Goal: Ask a question

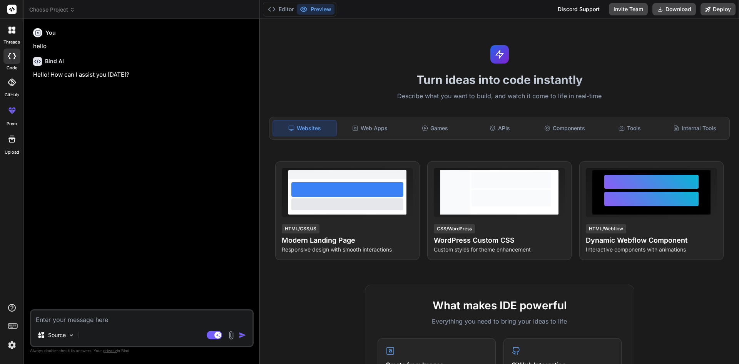
type textarea "x"
click at [97, 322] on textarea at bounding box center [141, 317] width 221 height 14
type textarea "h"
type textarea "x"
type textarea "hi"
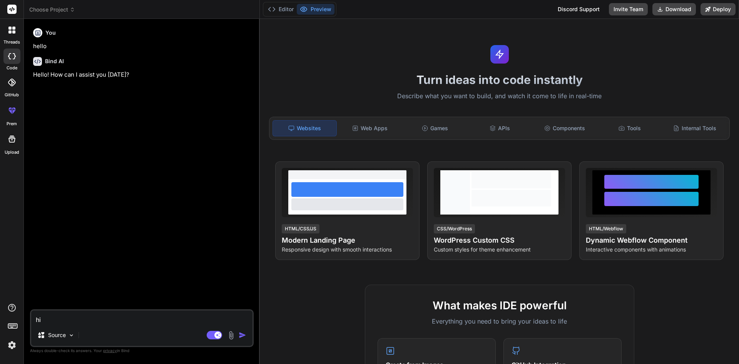
type textarea "x"
click at [100, 322] on textarea at bounding box center [141, 317] width 221 height 14
type textarea "h"
type textarea "x"
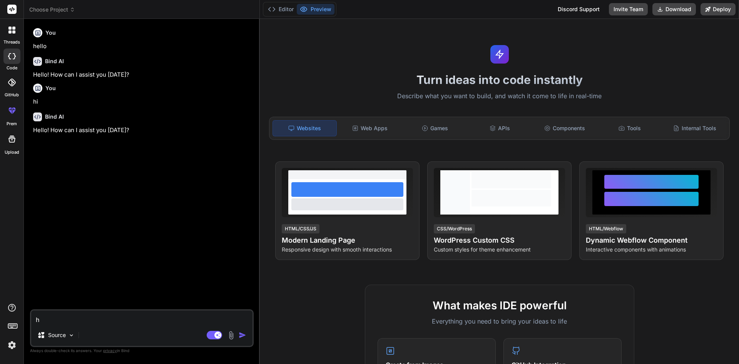
type textarea "hi"
type textarea "x"
